Goal: Find specific page/section: Find specific page/section

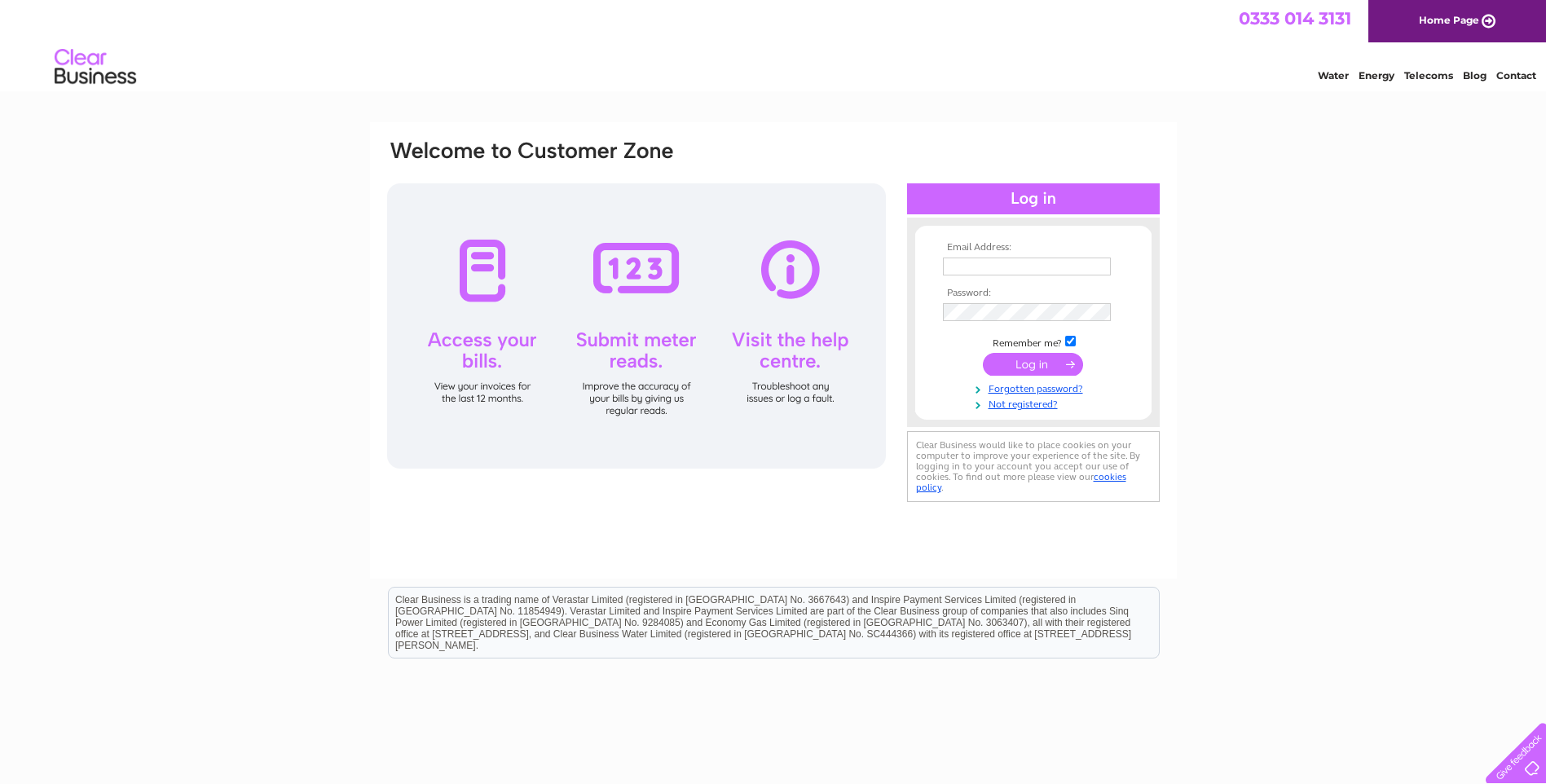
type input "info@torchfire.co.uk"
click at [1040, 366] on input "submit" at bounding box center [1033, 364] width 100 height 23
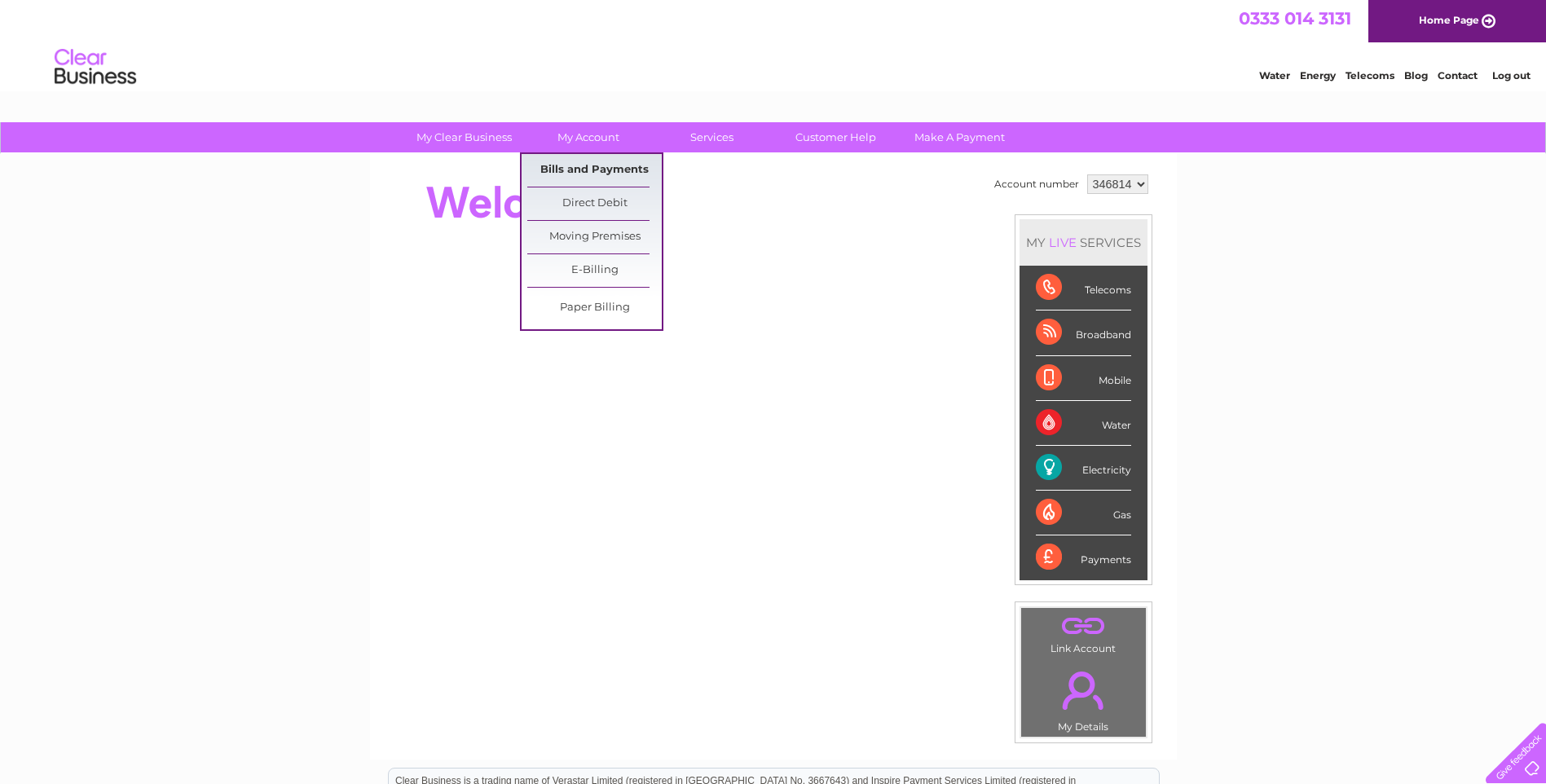
click at [584, 168] on link "Bills and Payments" at bounding box center [594, 170] width 134 height 33
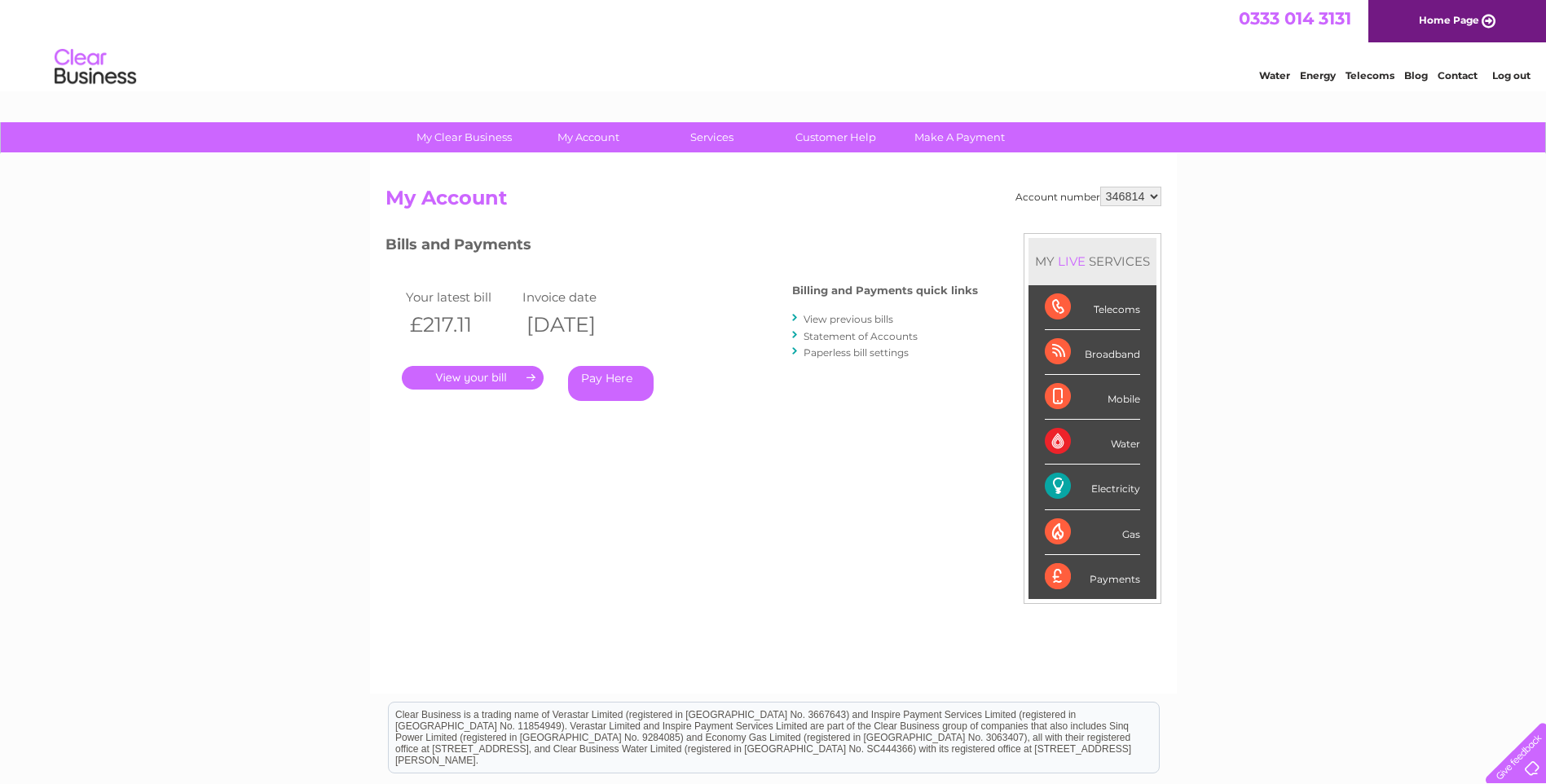
click at [473, 383] on link "." at bounding box center [472, 377] width 142 height 24
